Goal: Entertainment & Leisure: Consume media (video, audio)

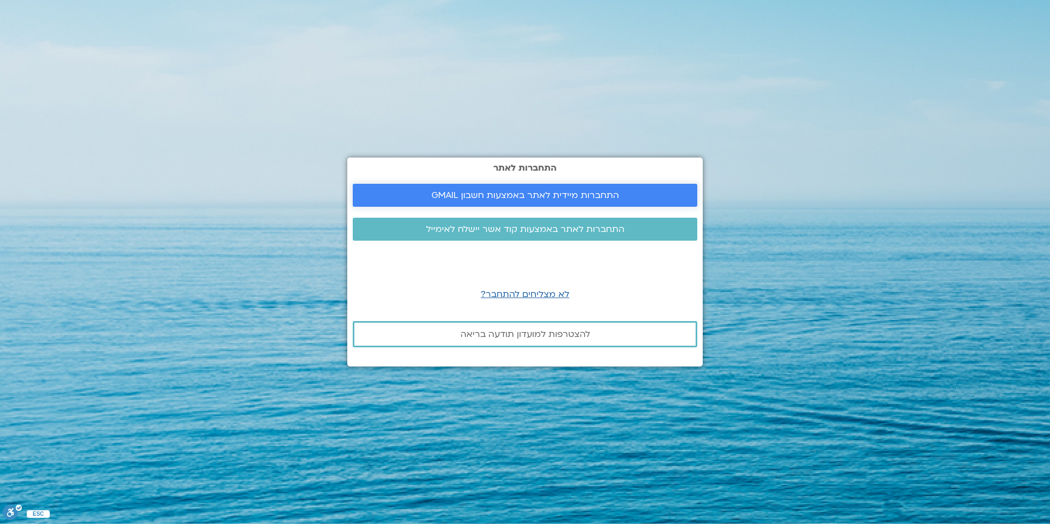
click at [551, 196] on span "התחברות מיידית לאתר באמצעות חשבון GMAIL" at bounding box center [526, 195] width 188 height 10
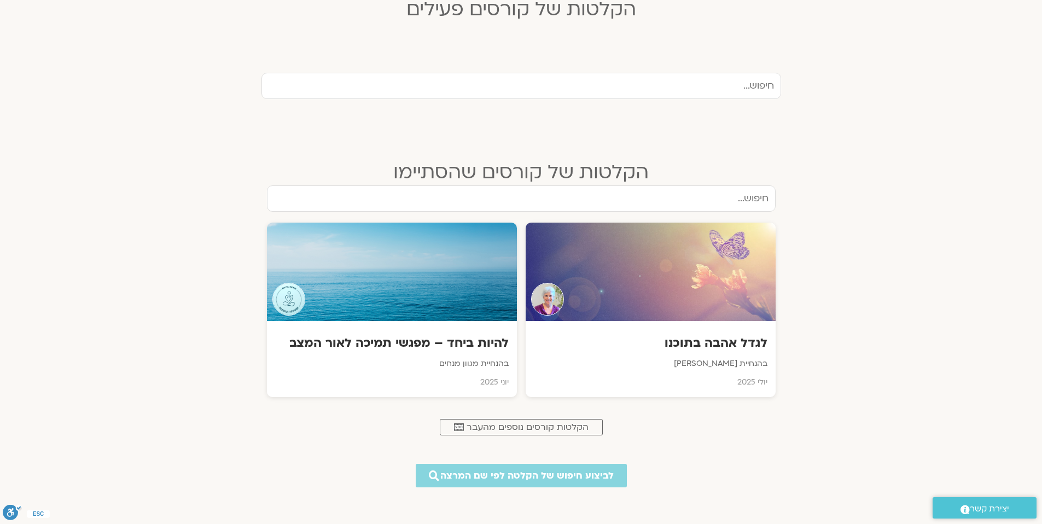
scroll to position [367, 0]
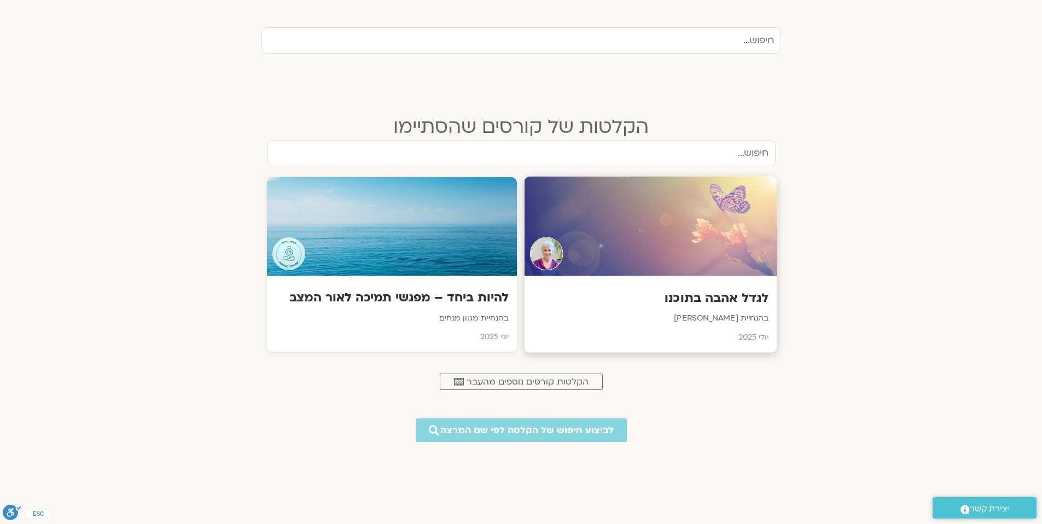
click at [735, 295] on h3 "לגדל אהבה בתוכנו" at bounding box center [650, 298] width 236 height 17
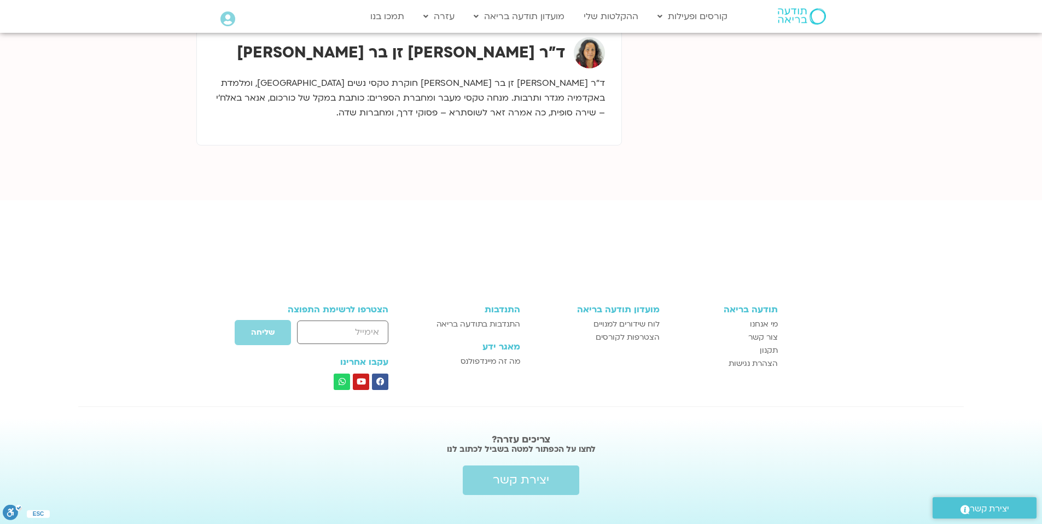
scroll to position [108, 0]
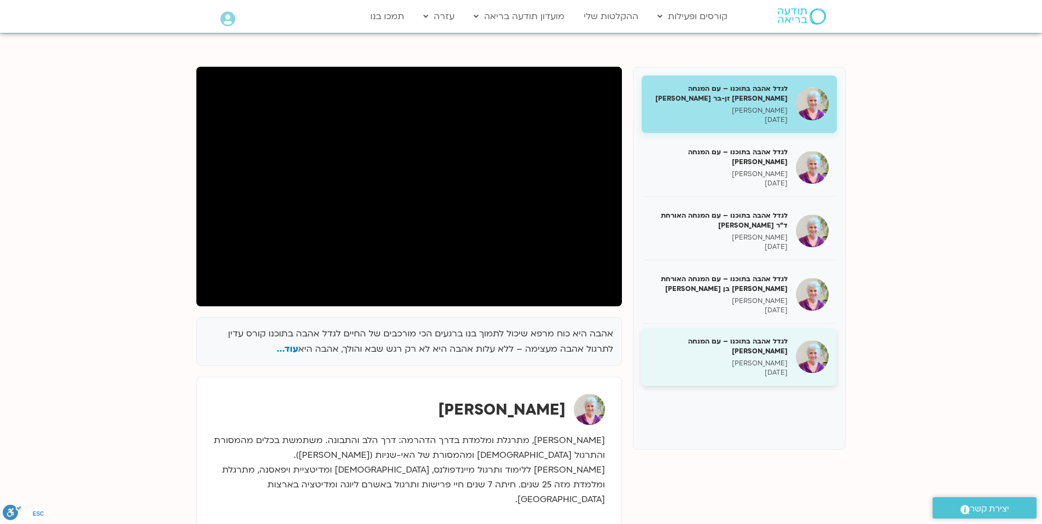
click at [774, 348] on h5 "לגדל אהבה בתוכנו – עם המנחה [PERSON_NAME]" at bounding box center [719, 346] width 138 height 20
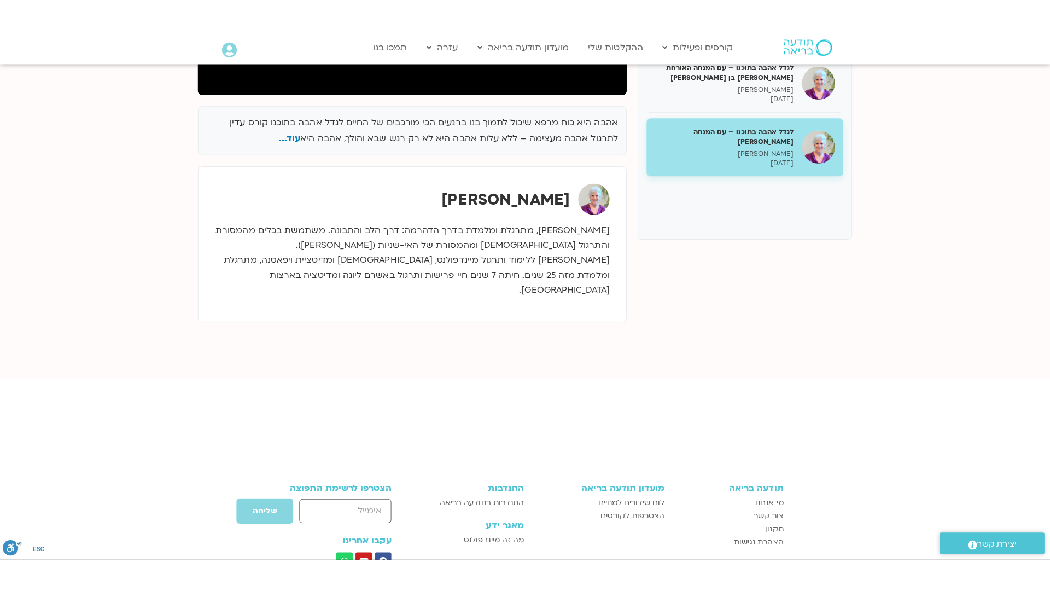
scroll to position [103, 0]
